Goal: Information Seeking & Learning: Learn about a topic

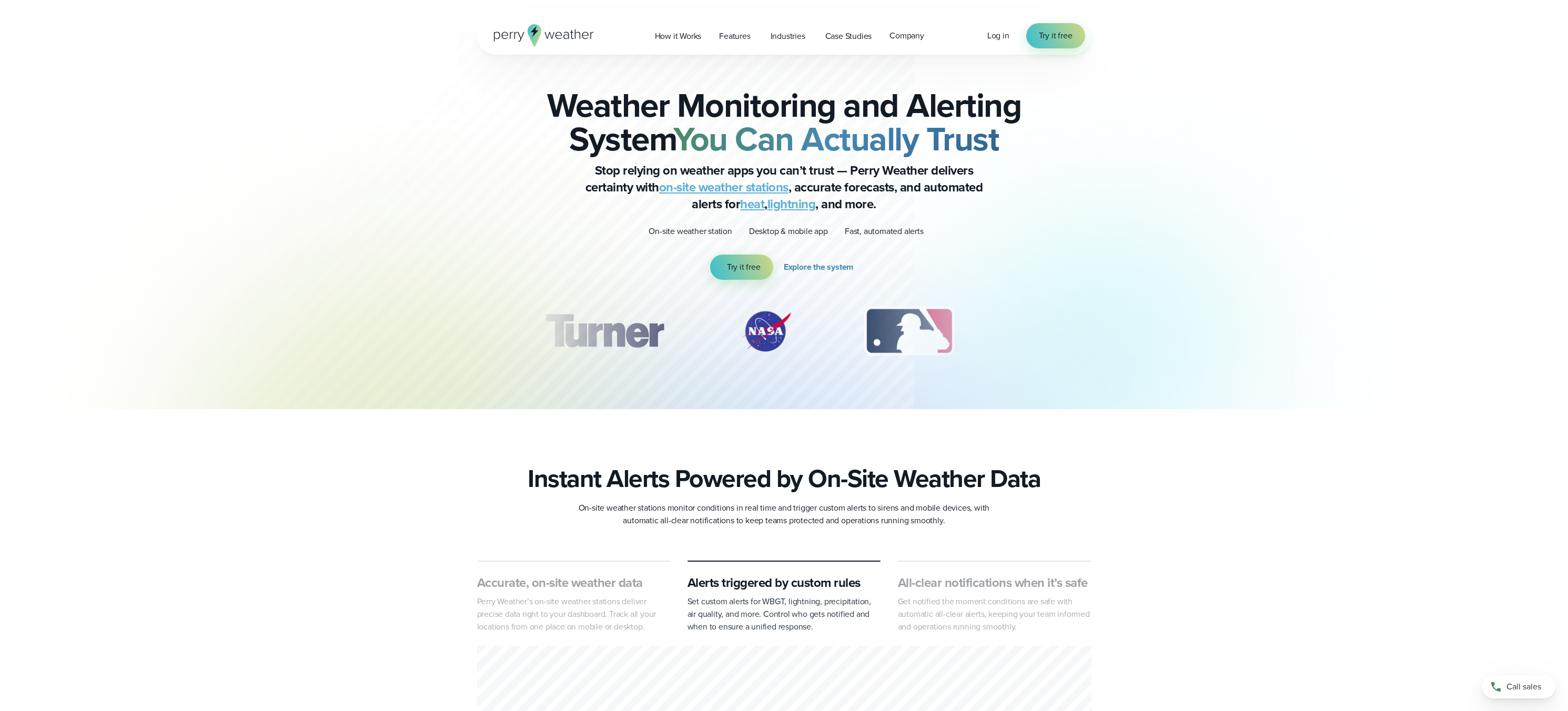
click at [1189, 507] on section "Instant Alerts Powered by On-Site Weather Data On-site weather stations monitor…" at bounding box center [784, 495] width 1568 height 63
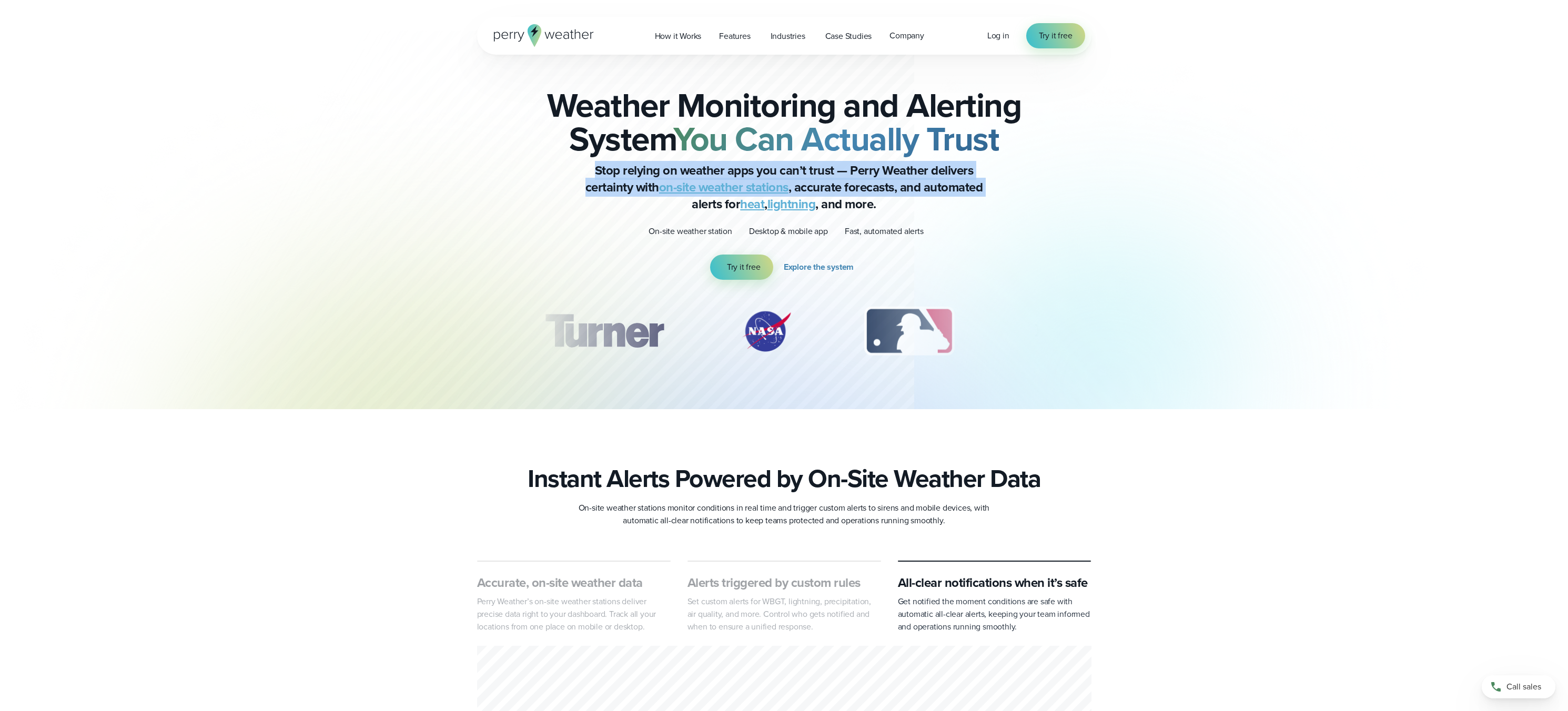
drag, startPoint x: 584, startPoint y: 162, endPoint x: 598, endPoint y: 174, distance: 18.4
click at [598, 174] on p "Stop relying on weather apps you can’t trust — Perry Weather delivers certainty…" at bounding box center [784, 187] width 421 height 51
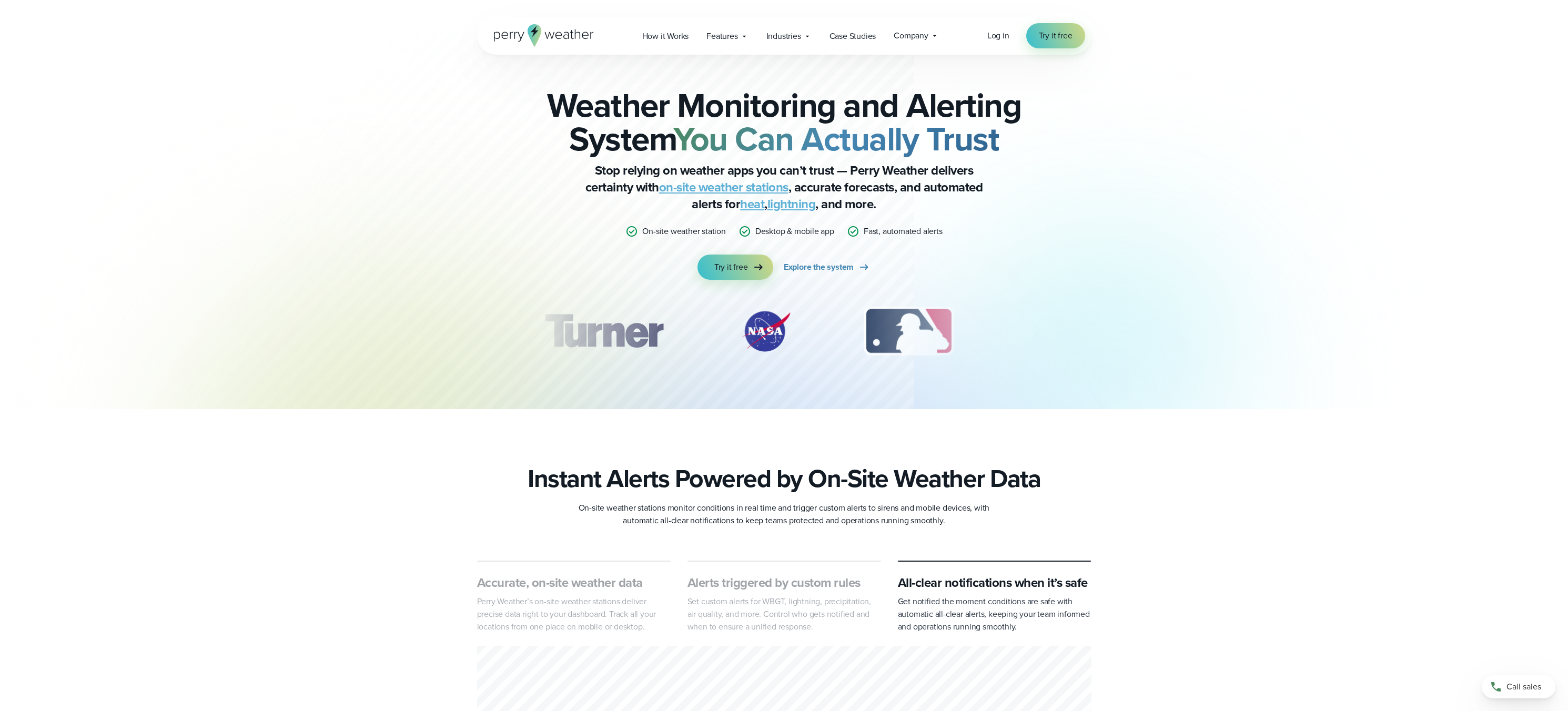
scroll to position [96, 0]
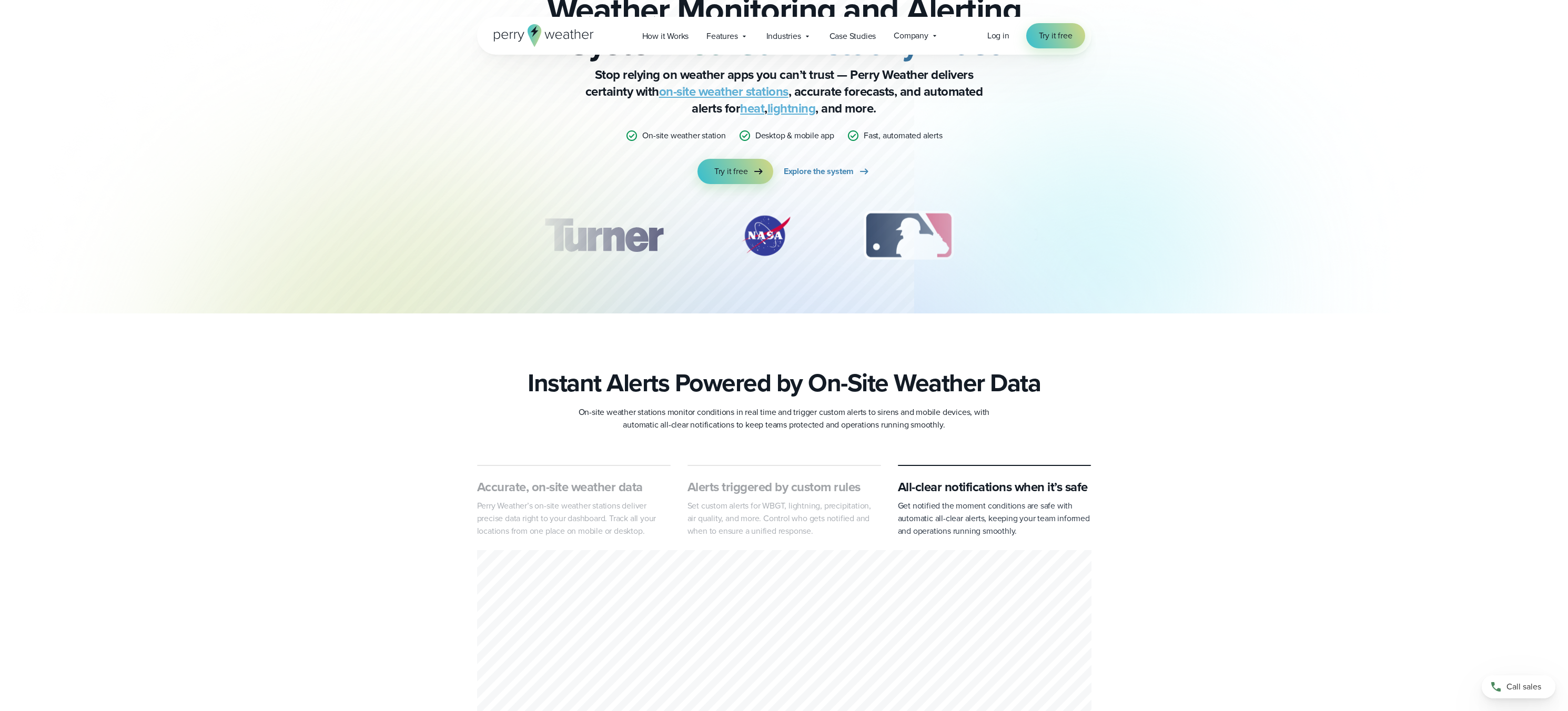
click at [1146, 468] on div "Accurate, on-site weather data Perry Weather’s on-site weather stations deliver…" at bounding box center [784, 614] width 757 height 299
click at [665, 479] on h3 "Accurate, on-site weather data" at bounding box center [573, 487] width 193 height 17
click at [601, 469] on div "Accurate, on-site weather data Perry Weather’s on-site weather stations deliver…" at bounding box center [573, 501] width 193 height 73
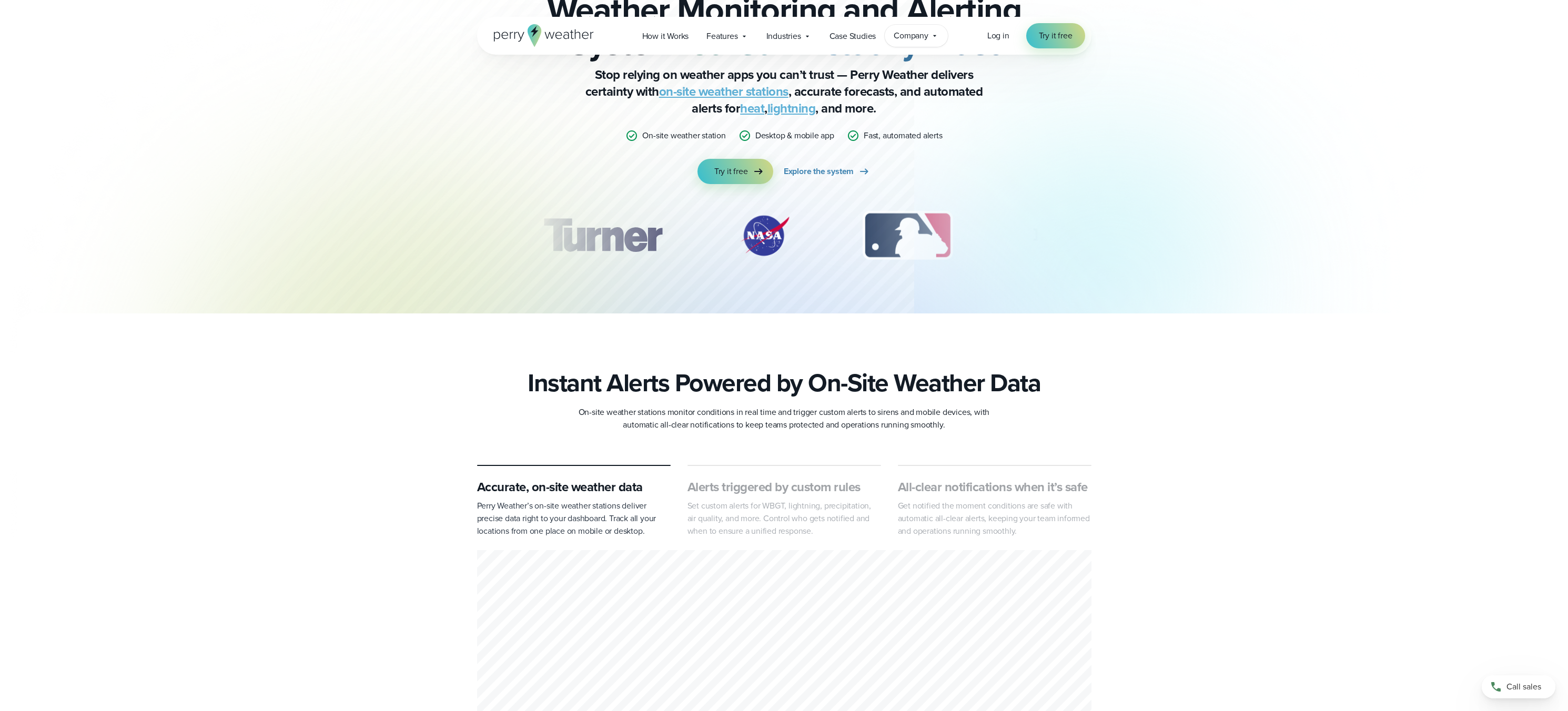
click at [915, 34] on span "Company" at bounding box center [911, 35] width 35 height 12
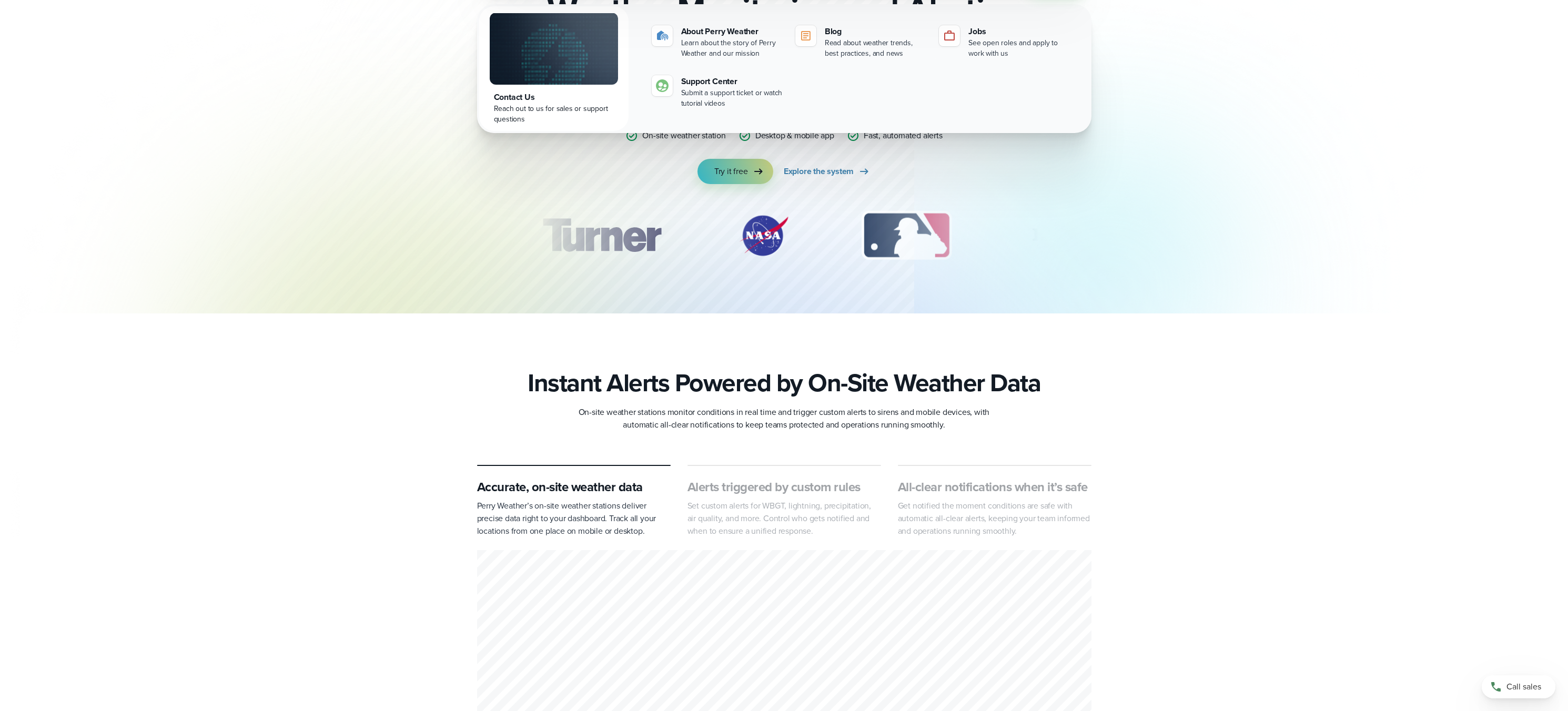
scroll to position [3426, 0]
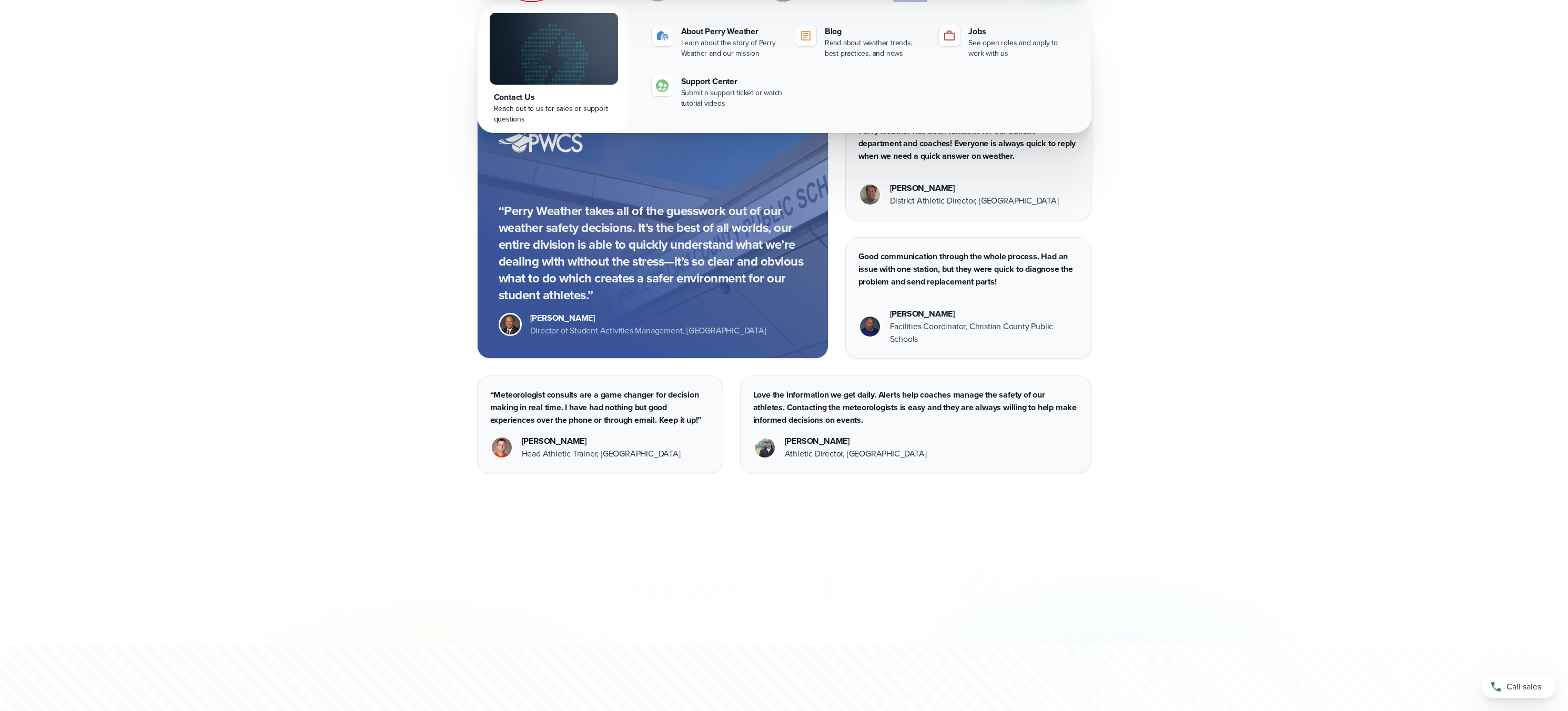
click at [930, 38] on span "Try it free" at bounding box center [926, 38] width 29 height 12
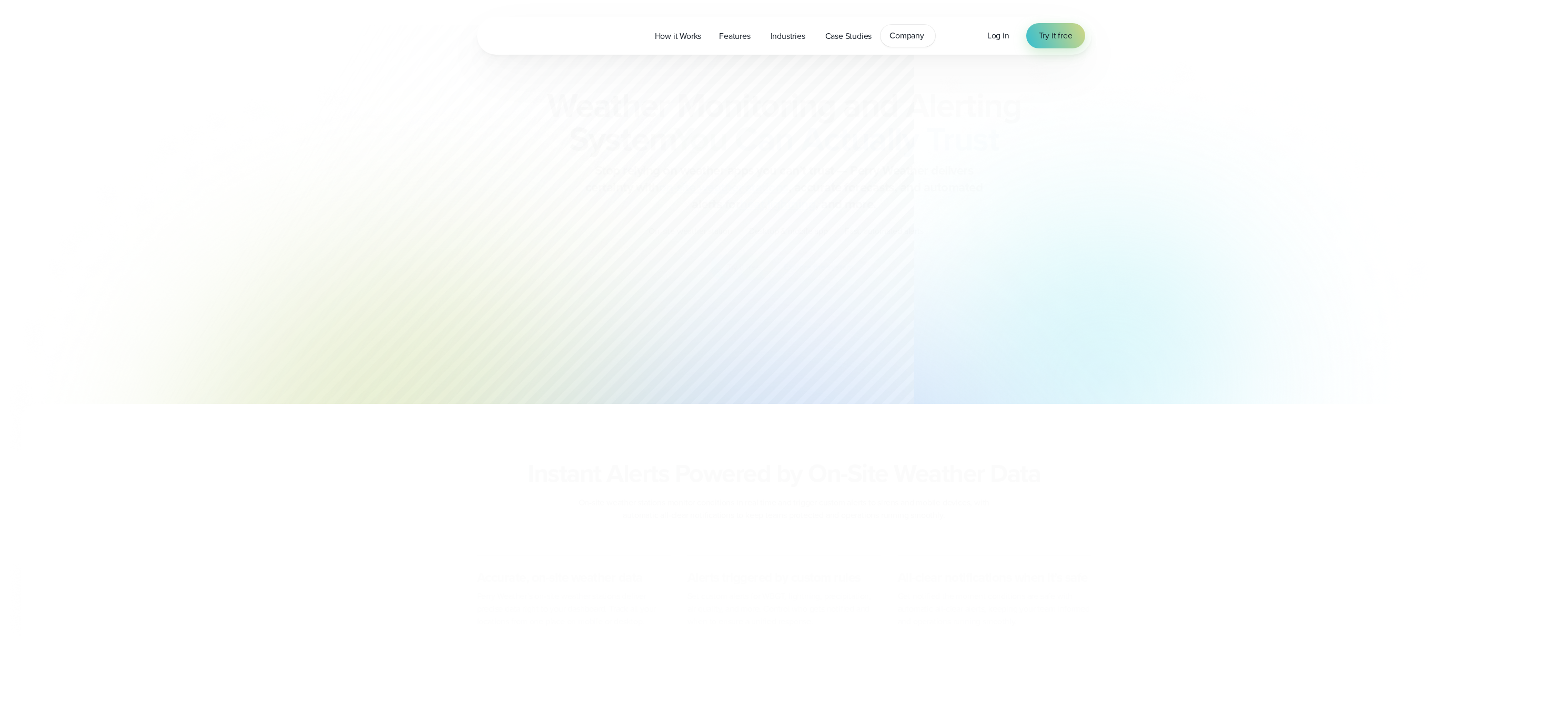
scroll to position [3426, 0]
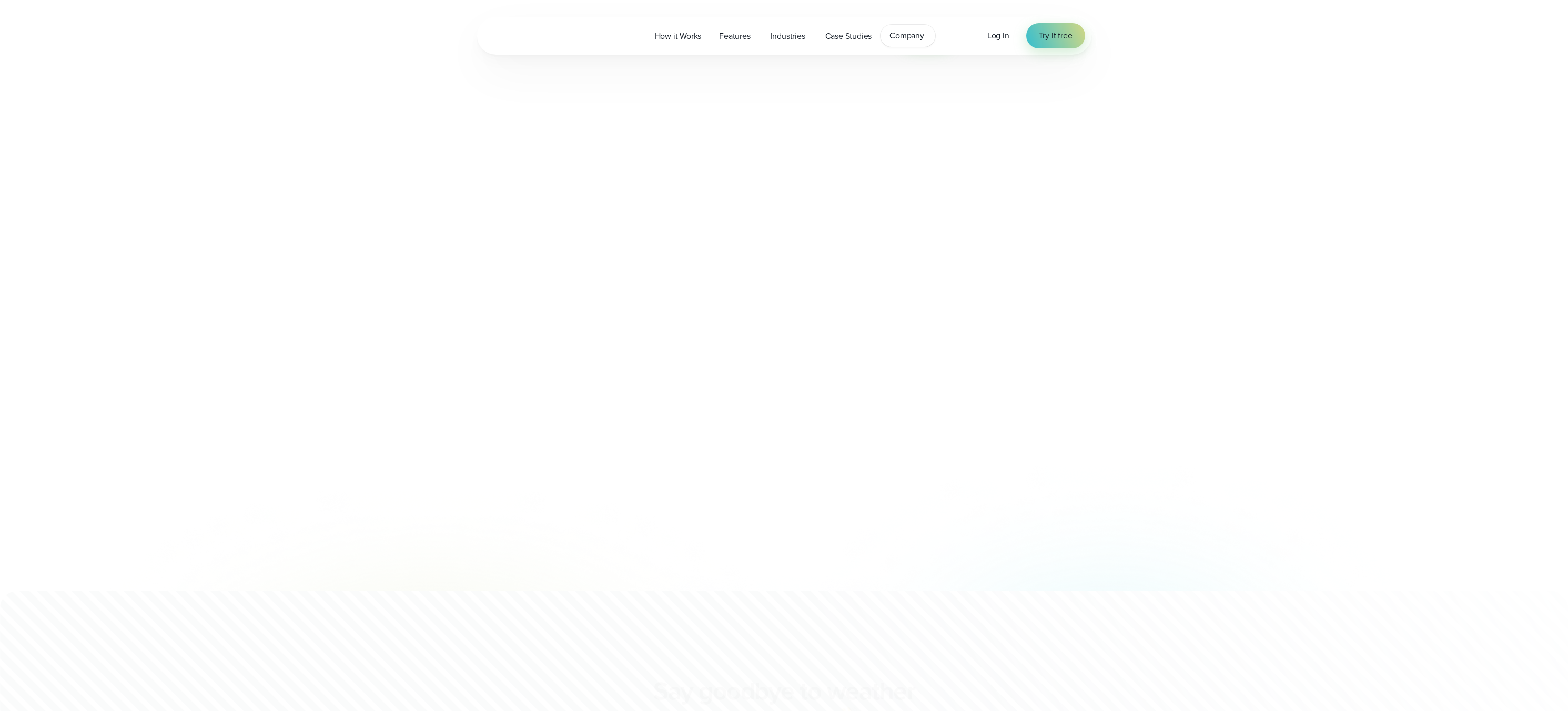
click at [903, 37] on span "Company" at bounding box center [907, 35] width 35 height 12
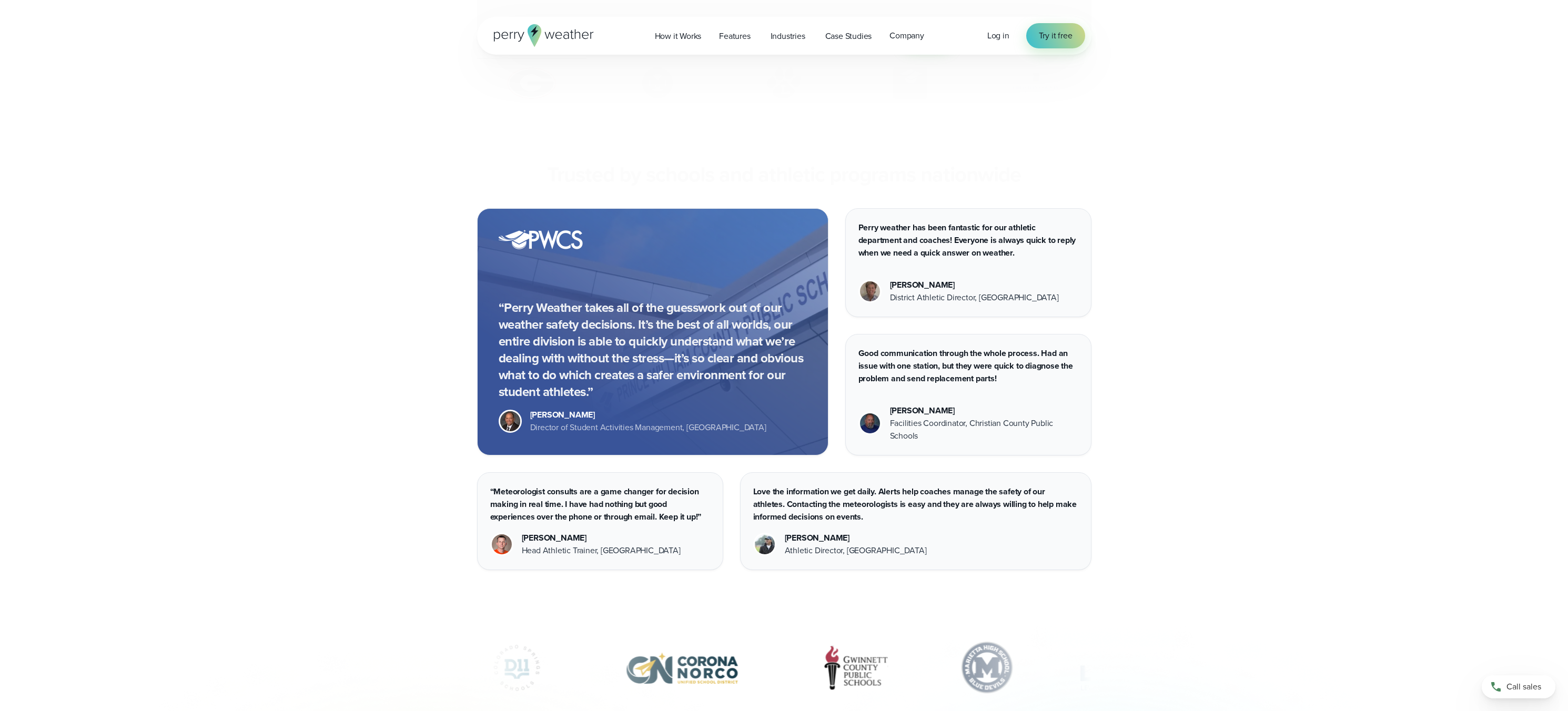
scroll to position [3492, 0]
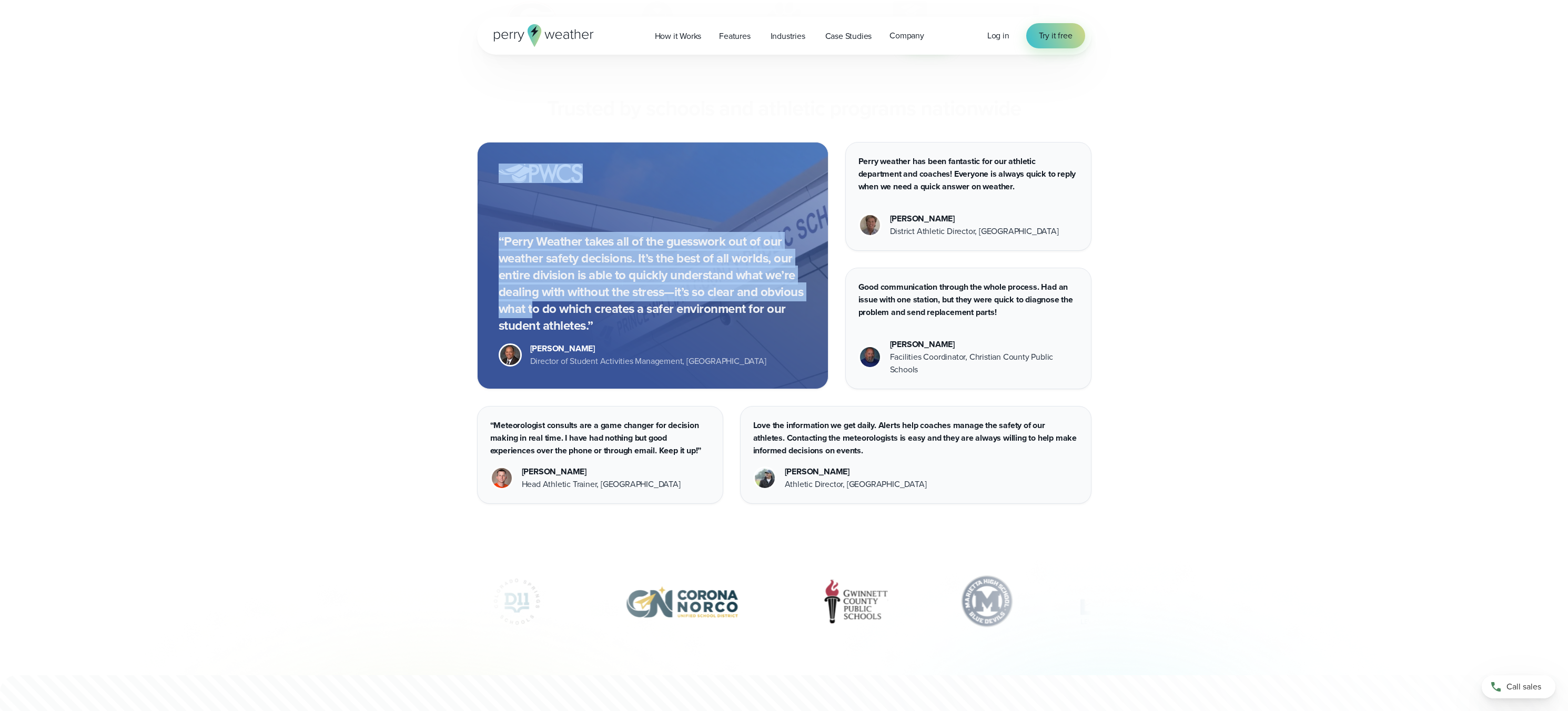
drag, startPoint x: 496, startPoint y: 224, endPoint x: 534, endPoint y: 320, distance: 103.2
click at [534, 320] on div "“Perry Weather takes all of the guesswork out of our weather safety decisions. …" at bounding box center [653, 265] width 352 height 247
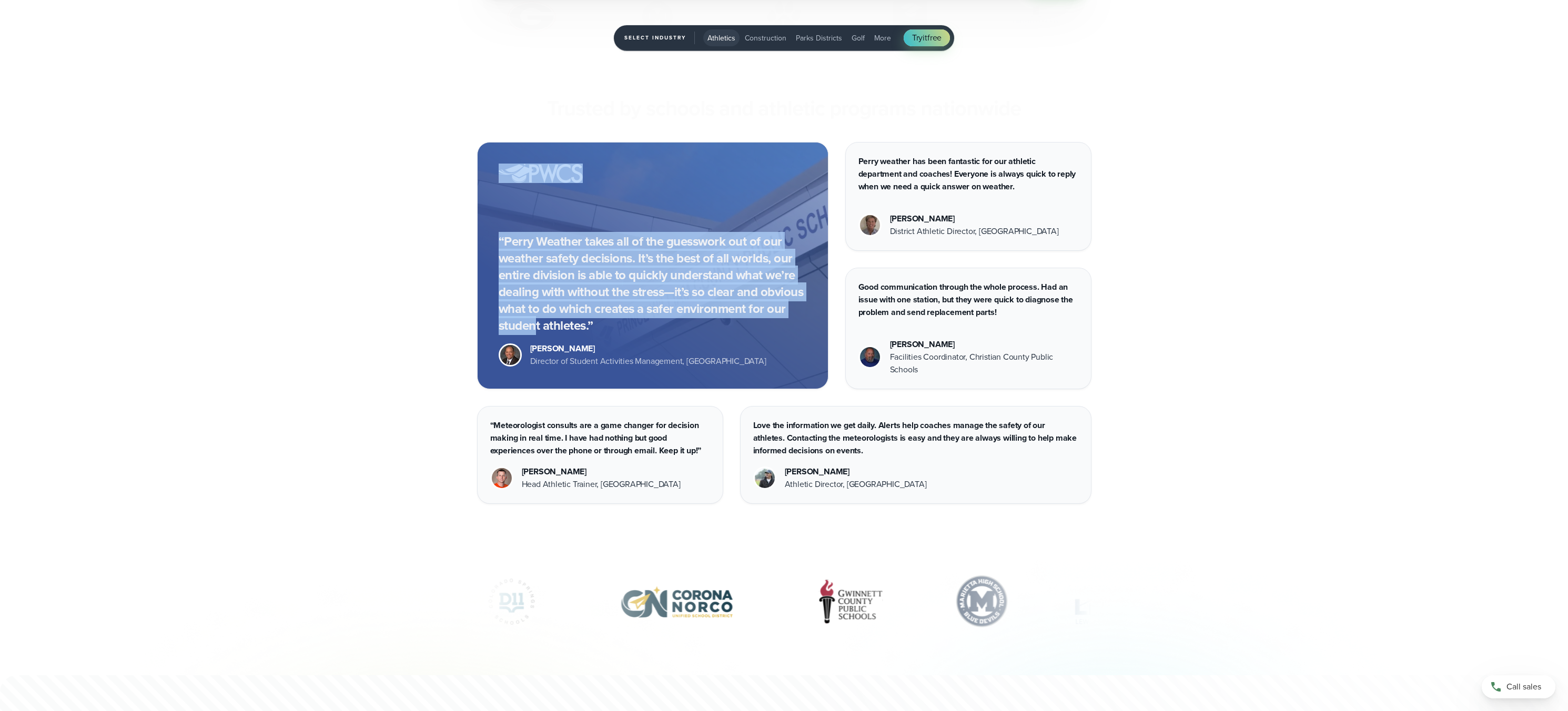
click at [1243, 372] on div "“Perry Weather takes all of the guesswork out of our weather safety decisions. …" at bounding box center [784, 323] width 1568 height 362
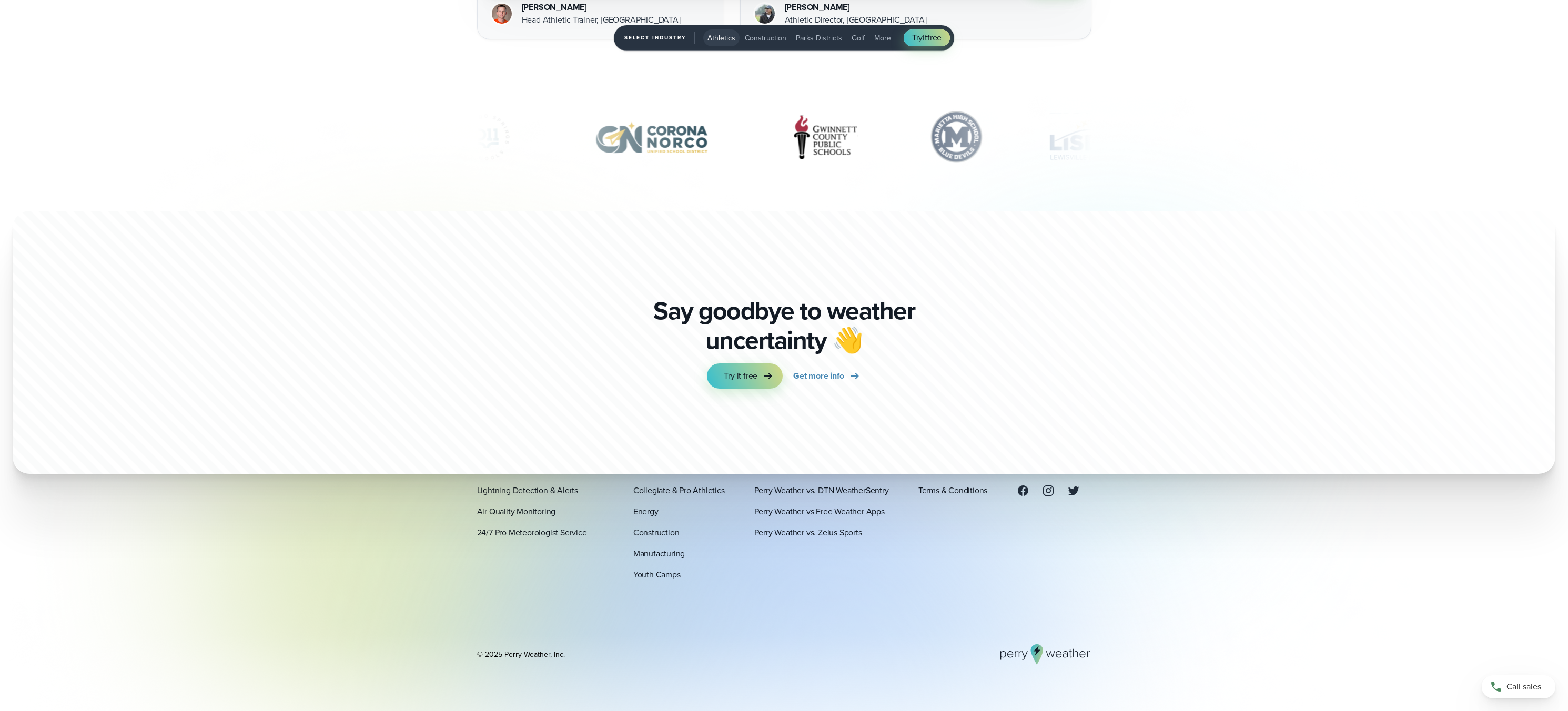
scroll to position [4073, 0]
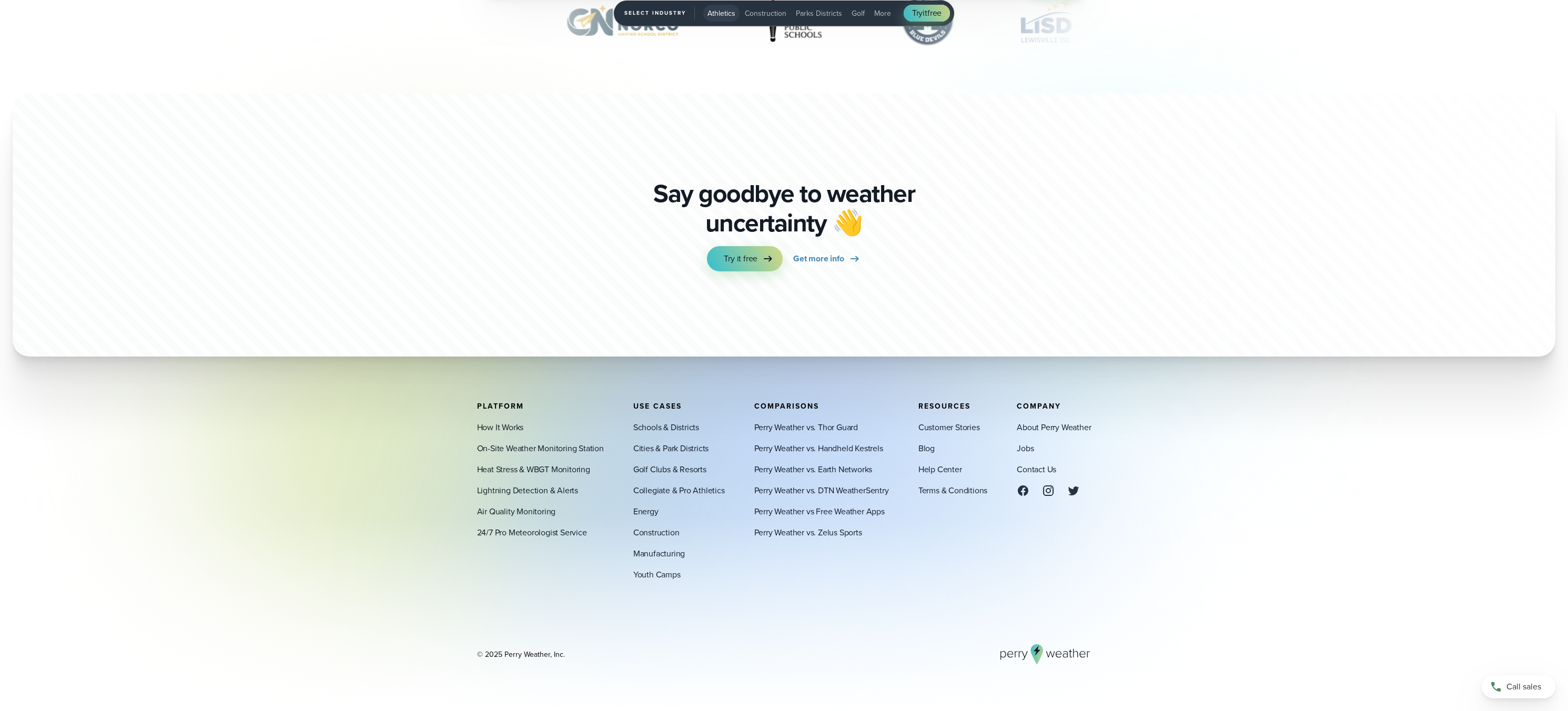
click at [1064, 562] on div "Company About Perry Weather Jobs Contact Us" at bounding box center [1054, 491] width 74 height 179
click at [1033, 429] on link "About Perry Weather" at bounding box center [1054, 427] width 74 height 12
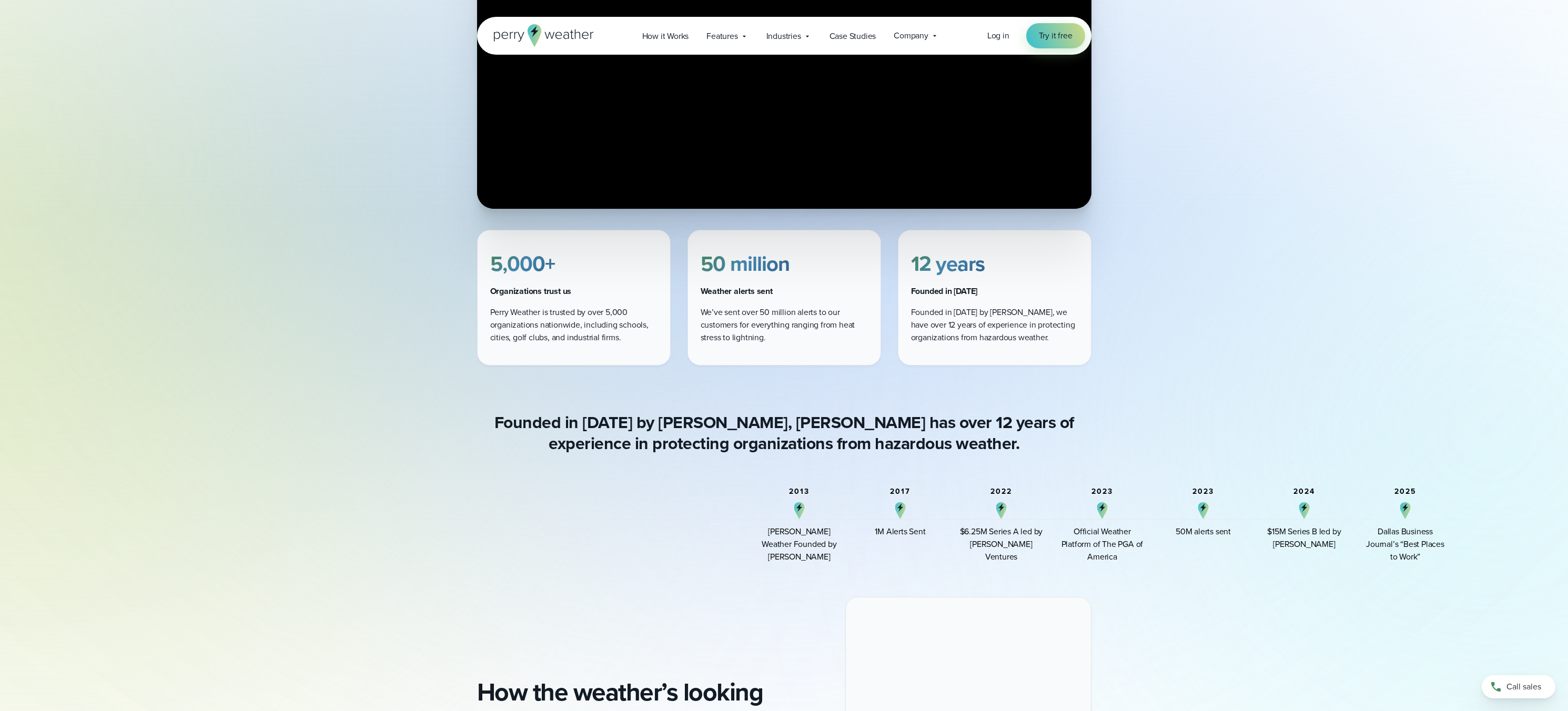
drag, startPoint x: 799, startPoint y: 546, endPoint x: 814, endPoint y: 559, distance: 19.8
click at [814, 559] on div "Perry Weather Founded by Colin Perry" at bounding box center [799, 544] width 84 height 38
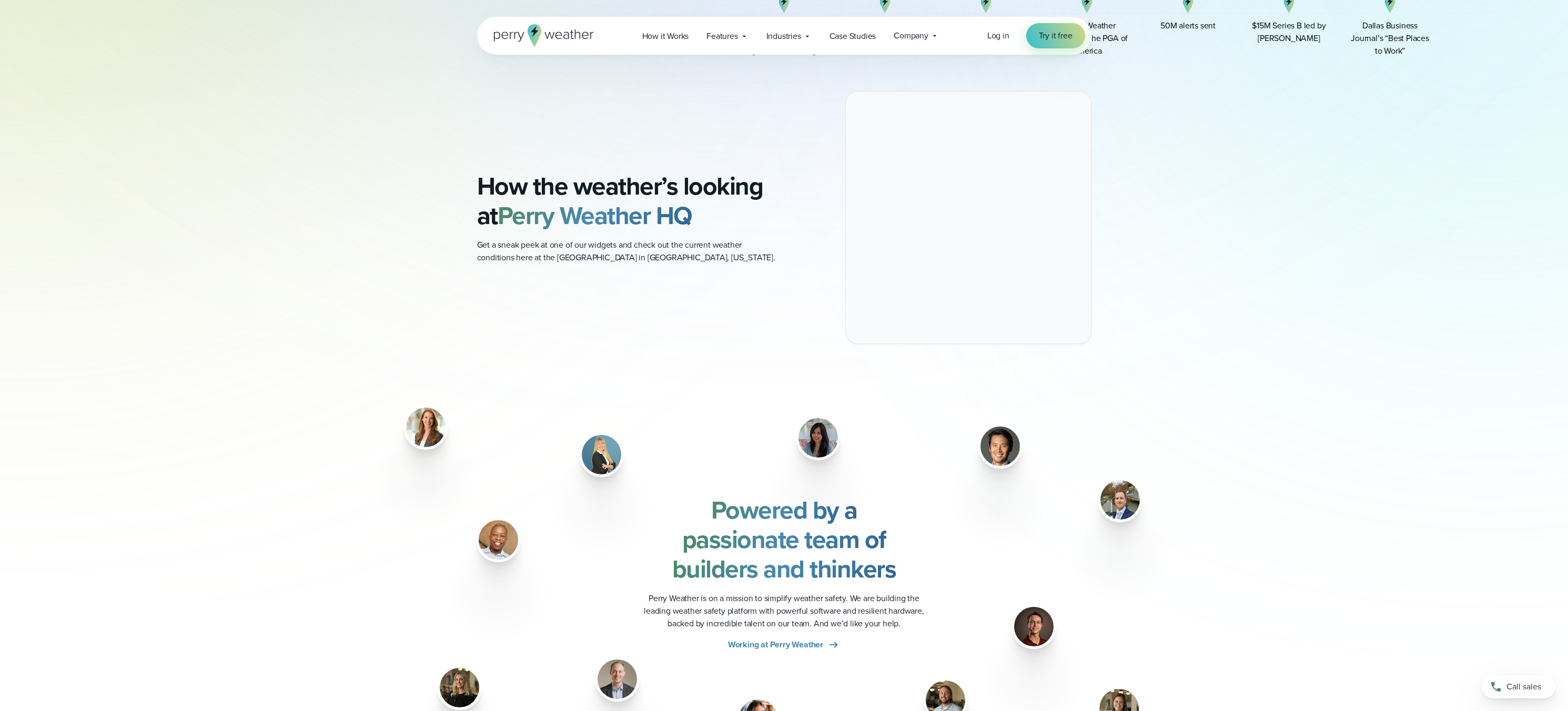
scroll to position [1081, 0]
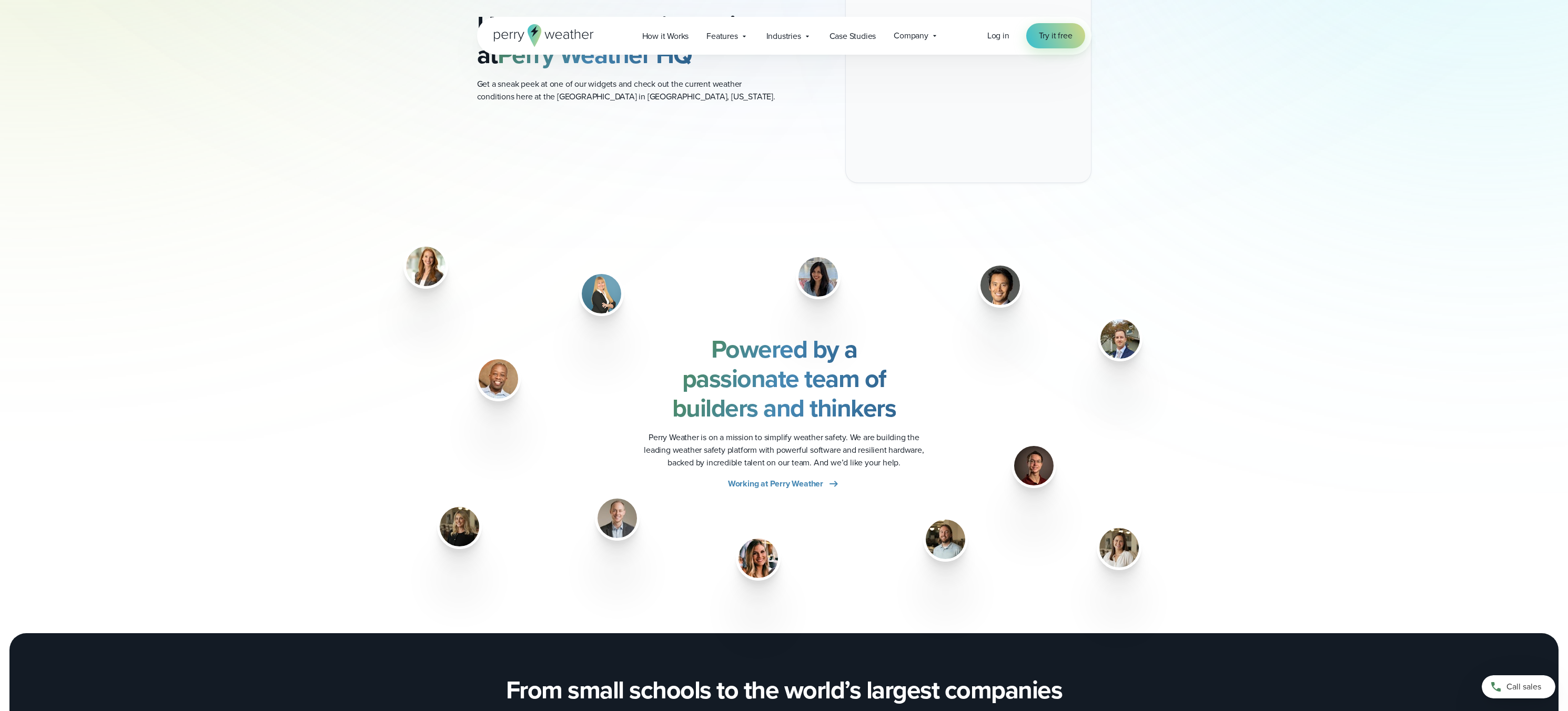
click at [496, 384] on img at bounding box center [498, 379] width 40 height 40
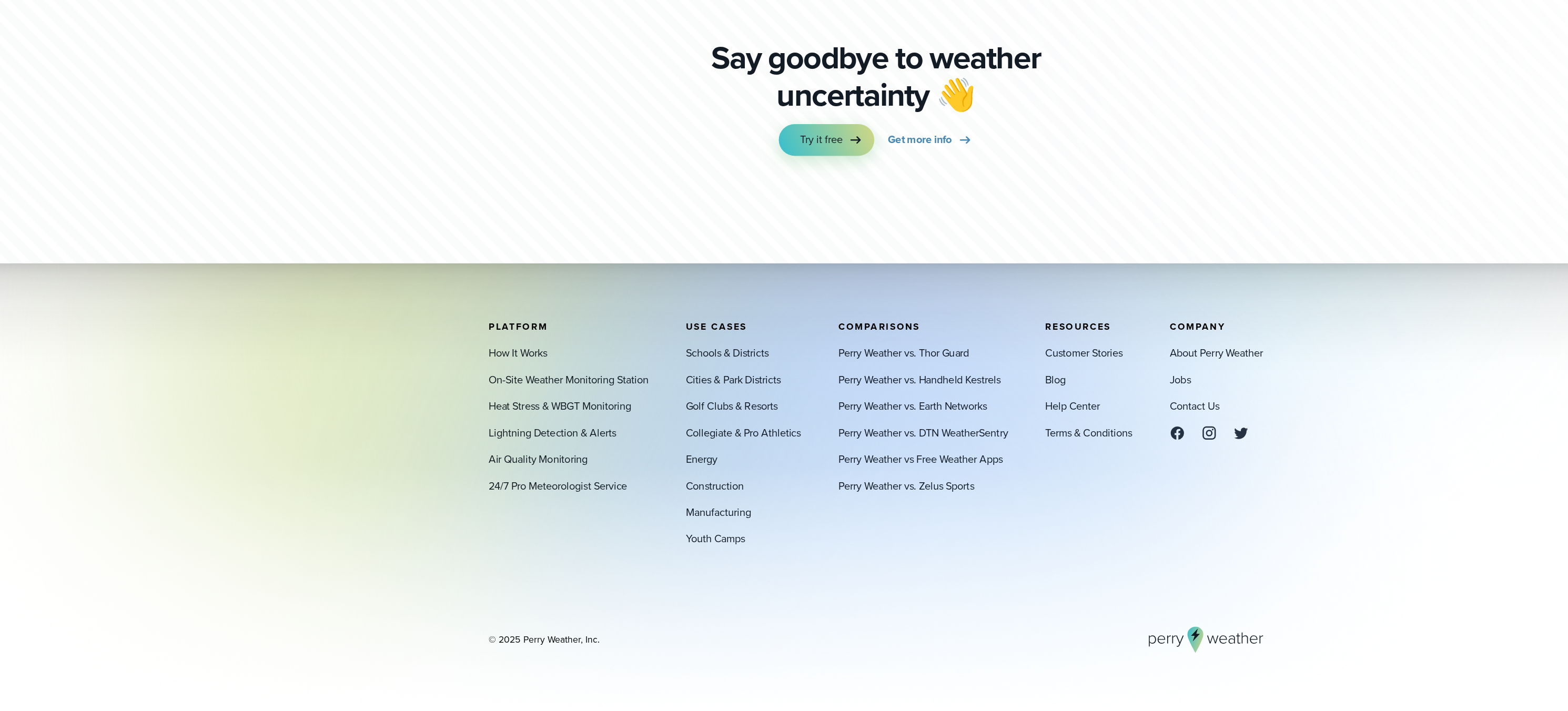
scroll to position [1246, 0]
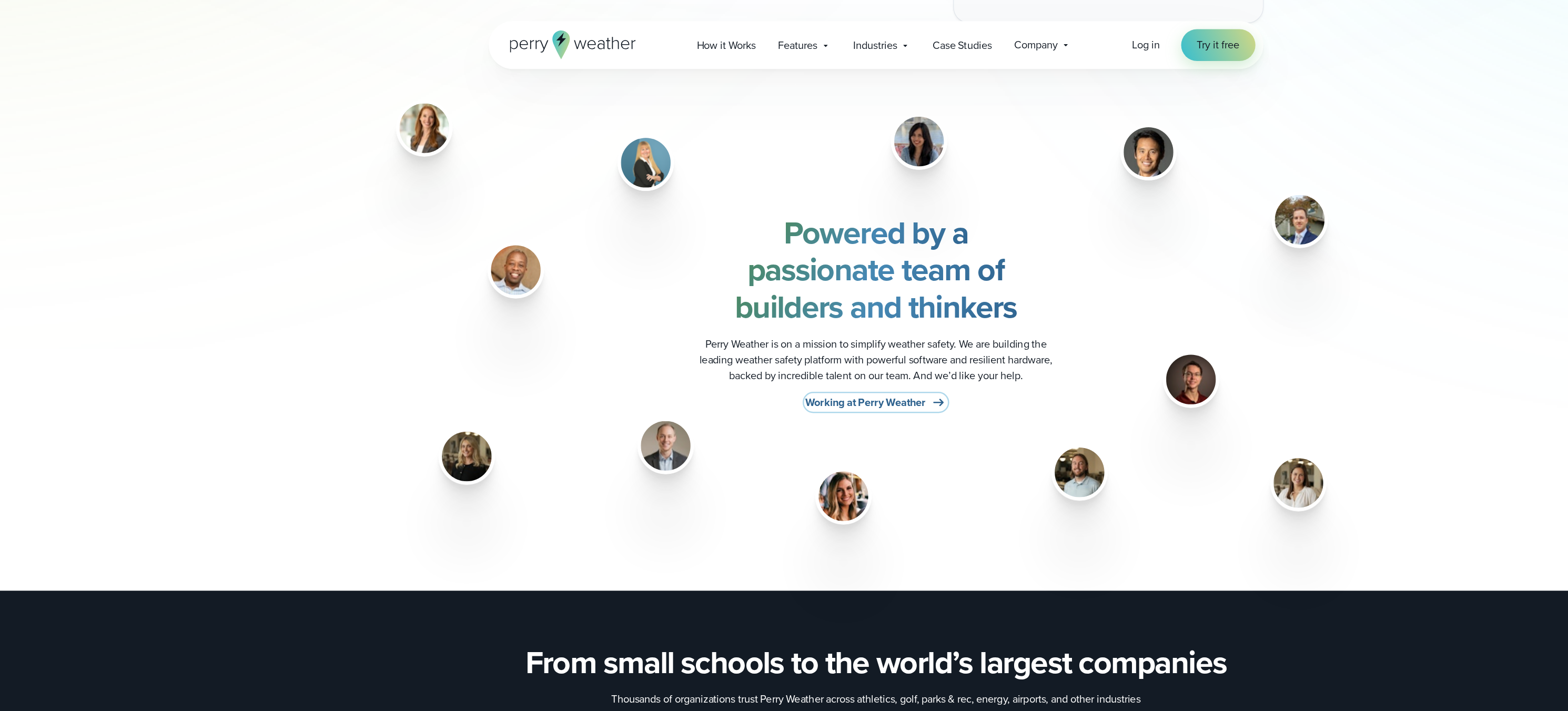
click at [804, 317] on span "Working at Perry Weather" at bounding box center [775, 319] width 95 height 12
click at [577, 443] on div "About Us Weather safety decisions can be difficult. We’re here to make them eas…" at bounding box center [784, 299] width 1568 height 3090
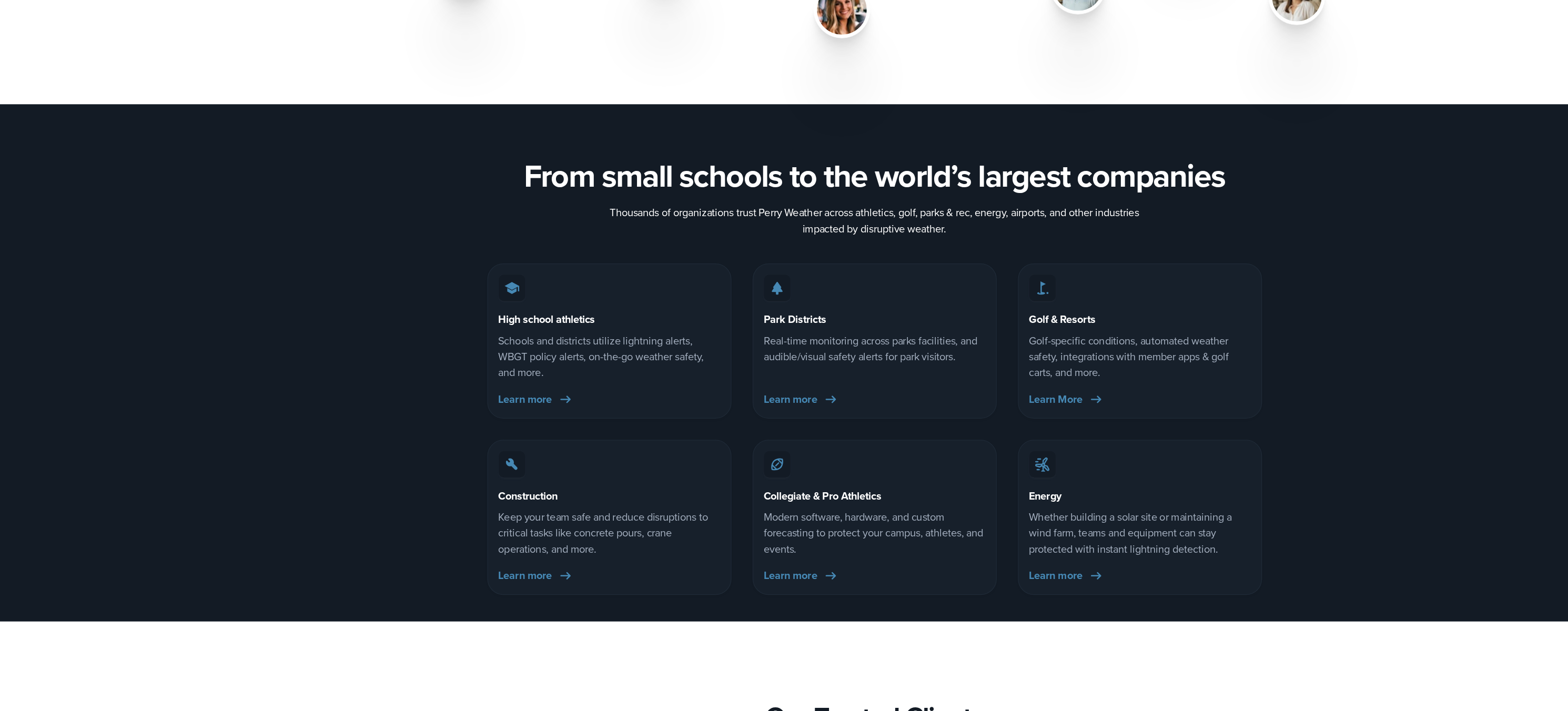
scroll to position [1488, 0]
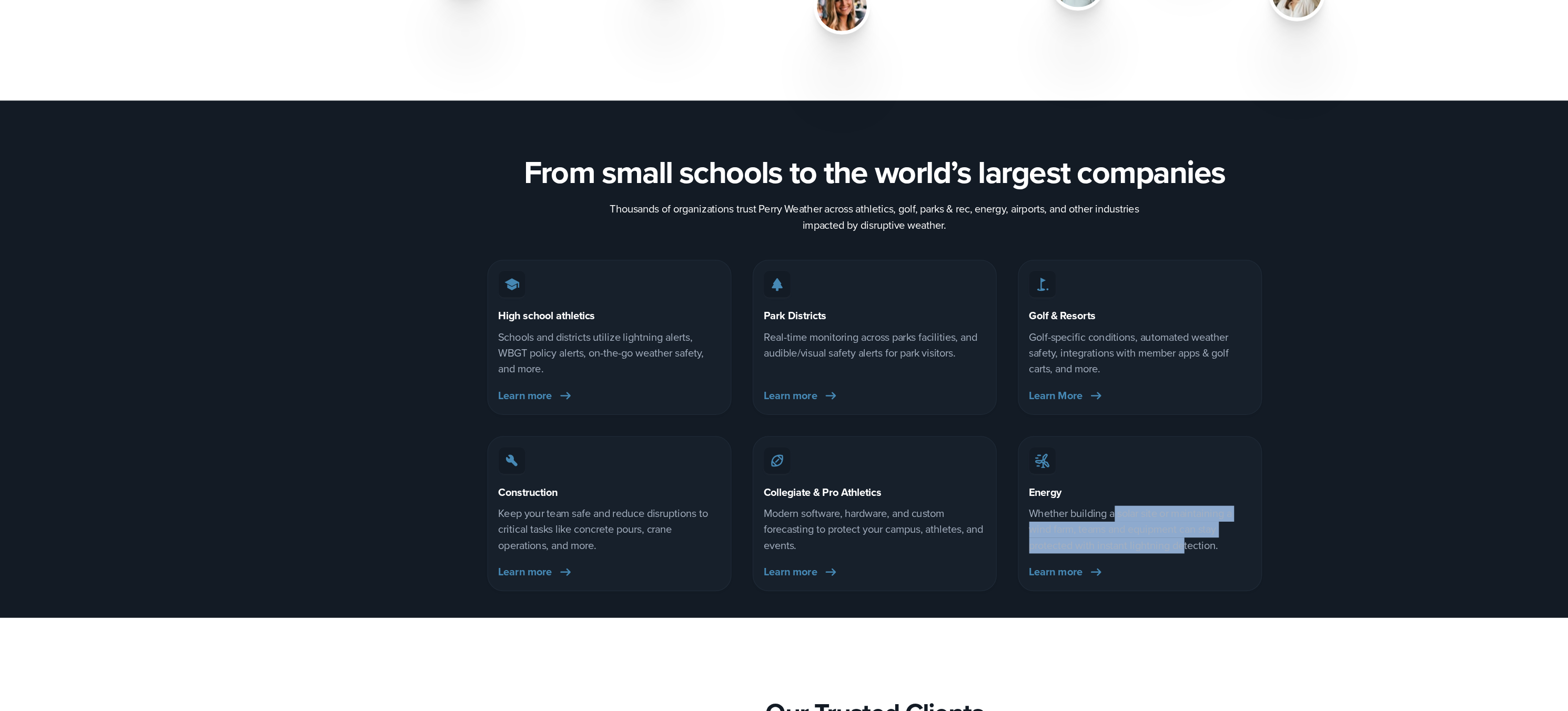
drag, startPoint x: 975, startPoint y: 557, endPoint x: 1027, endPoint y: 575, distance: 55.0
click at [1027, 575] on p "Whether building a solar site or maintaining a wind farm, teams and equipment c…" at bounding box center [995, 567] width 176 height 38
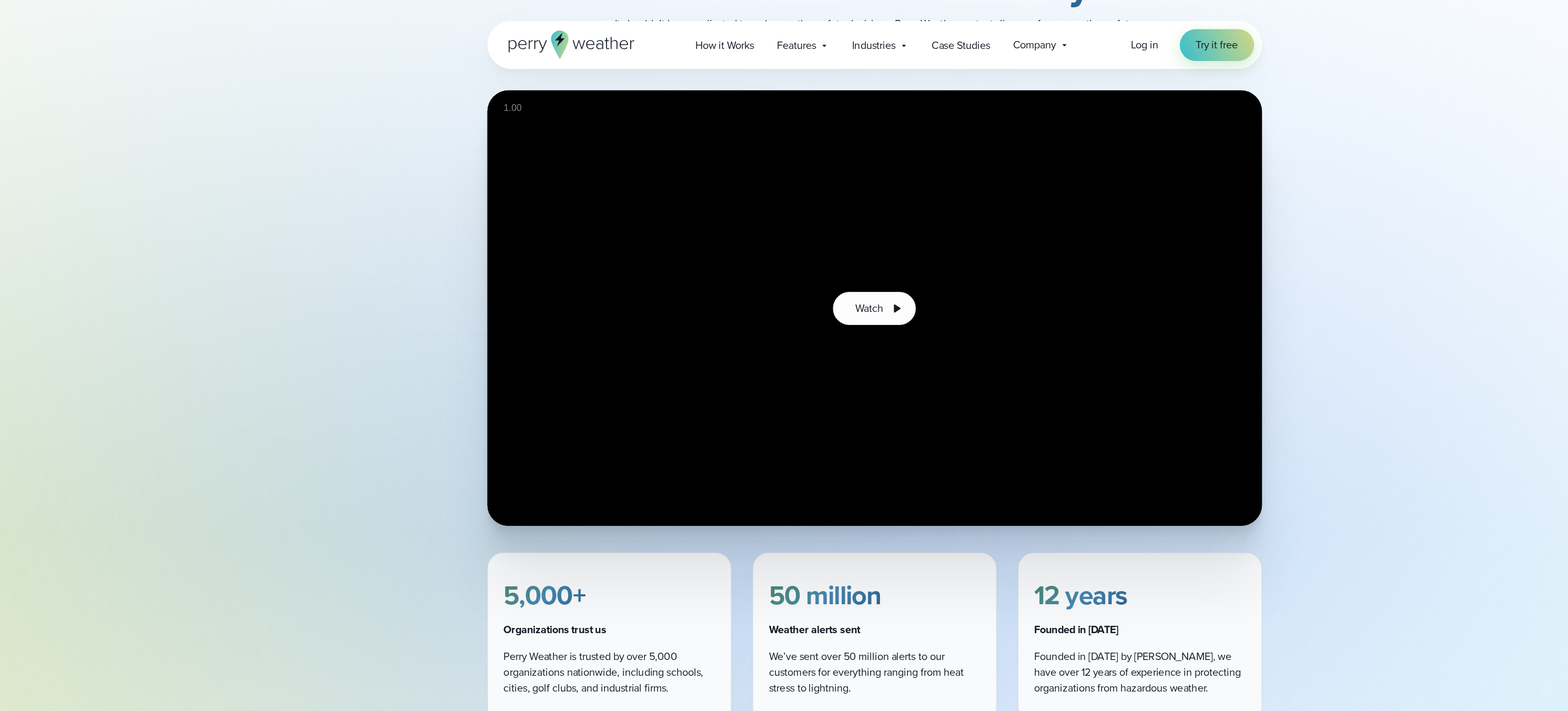
scroll to position [0, 0]
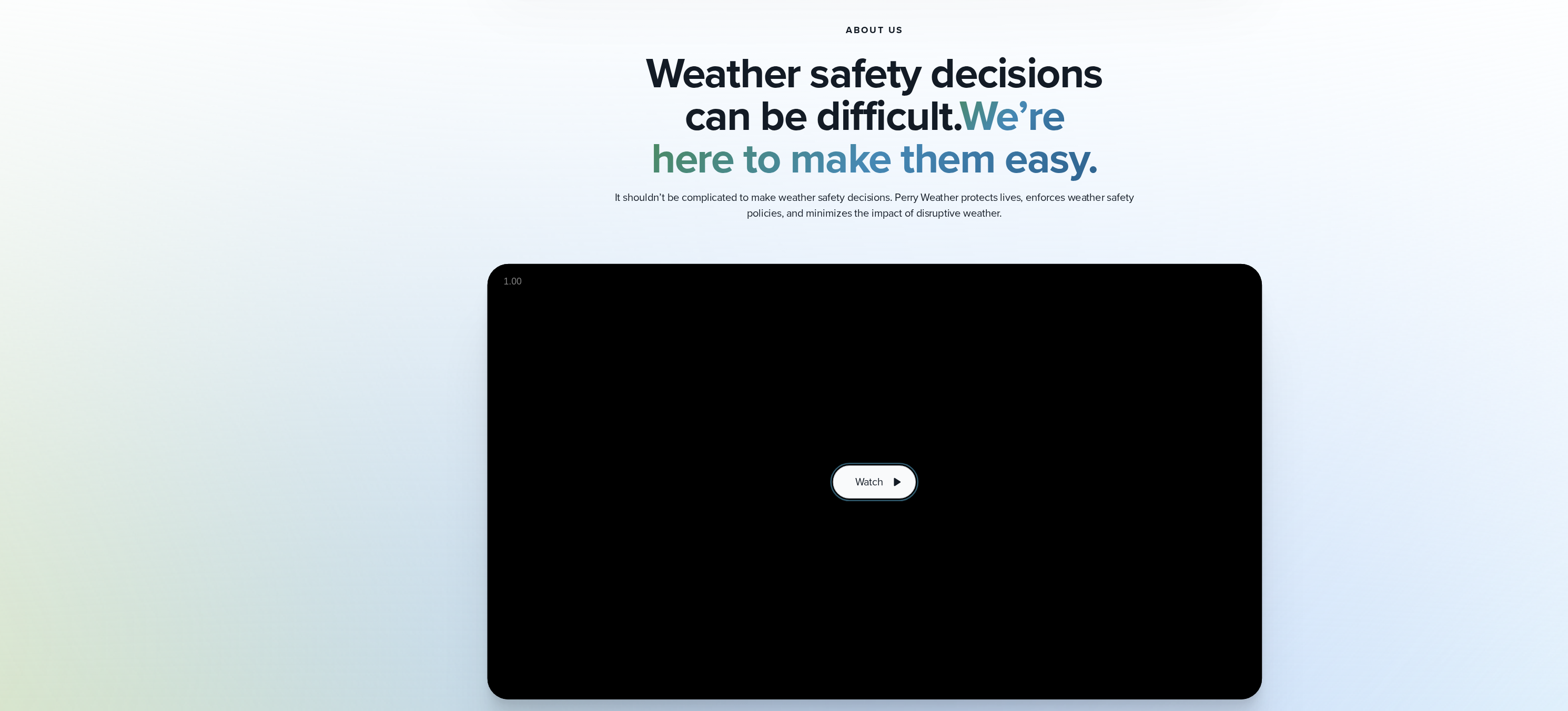
click at [784, 459] on button "Watch" at bounding box center [784, 450] width 66 height 27
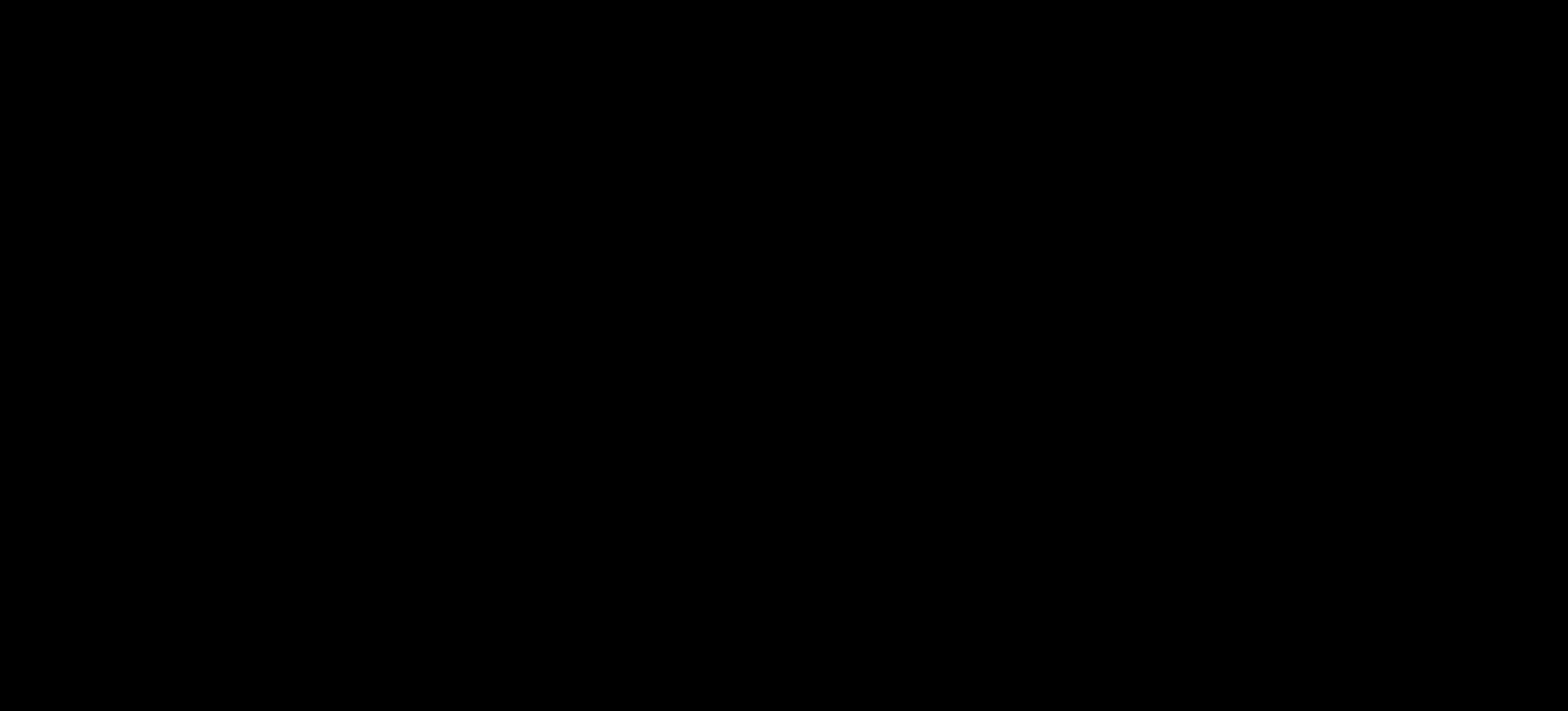
click at [884, 428] on div at bounding box center [784, 356] width 1568 height 711
